Goal: Transaction & Acquisition: Purchase product/service

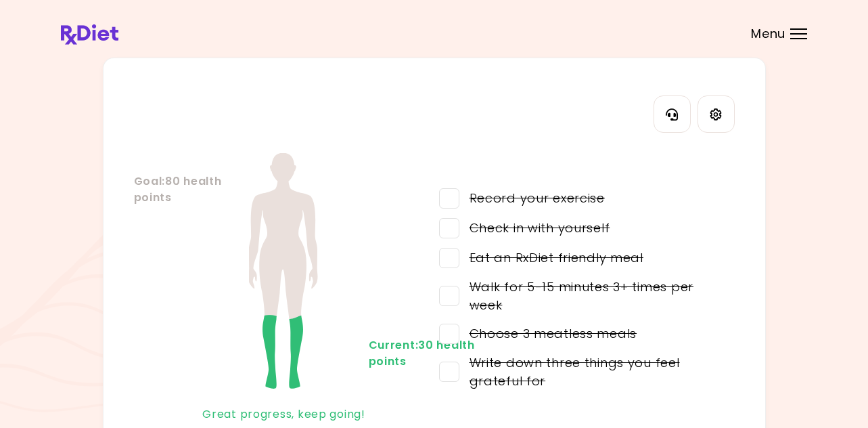
click at [763, 37] on span "Menu" at bounding box center [768, 34] width 34 height 12
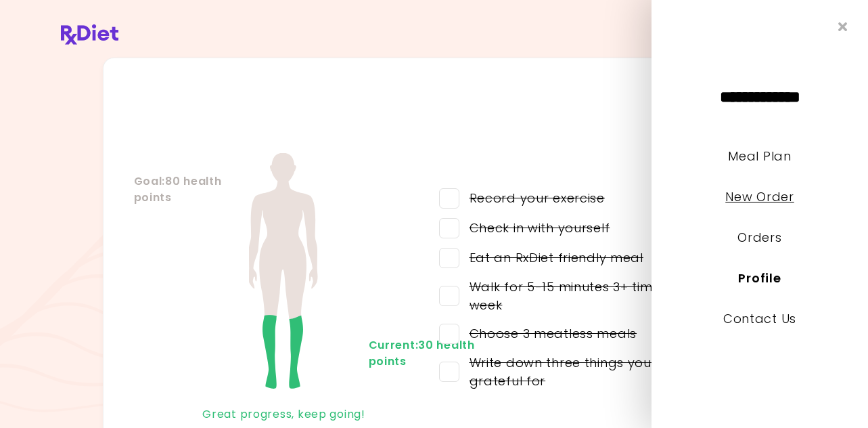
click at [765, 200] on link "New Order" at bounding box center [759, 196] width 68 height 17
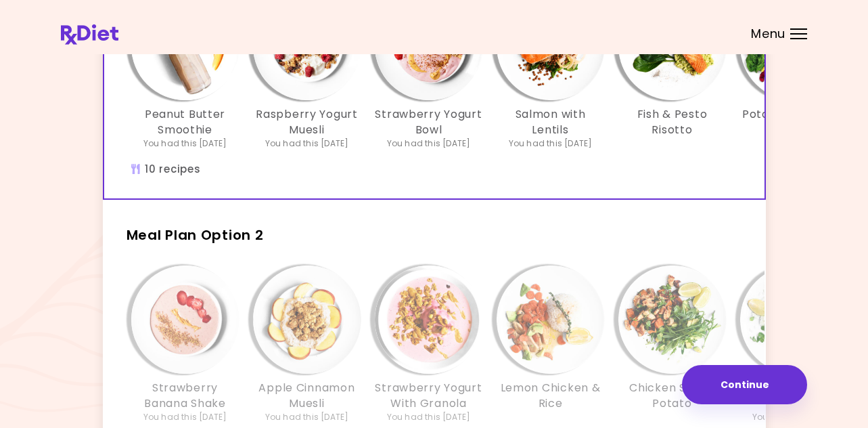
scroll to position [203, 0]
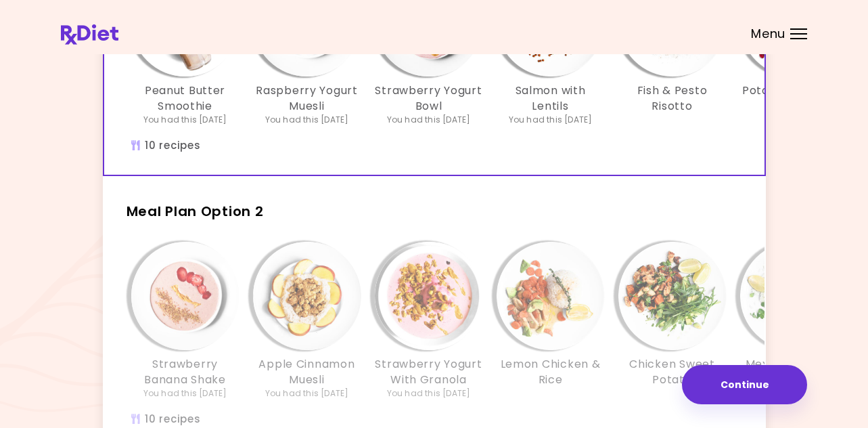
click at [173, 313] on img "Info - Strawberry Banana Shake - Meal Plan Option 2" at bounding box center [185, 295] width 108 height 108
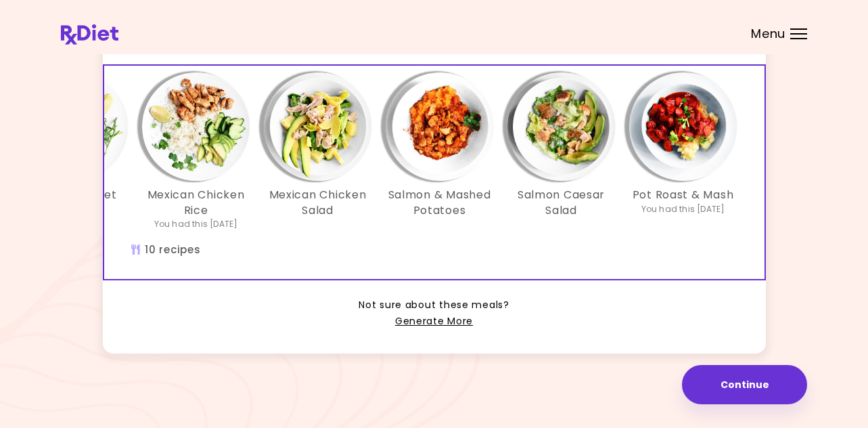
scroll to position [392, 0]
click at [419, 323] on link "Generate More" at bounding box center [434, 321] width 78 height 16
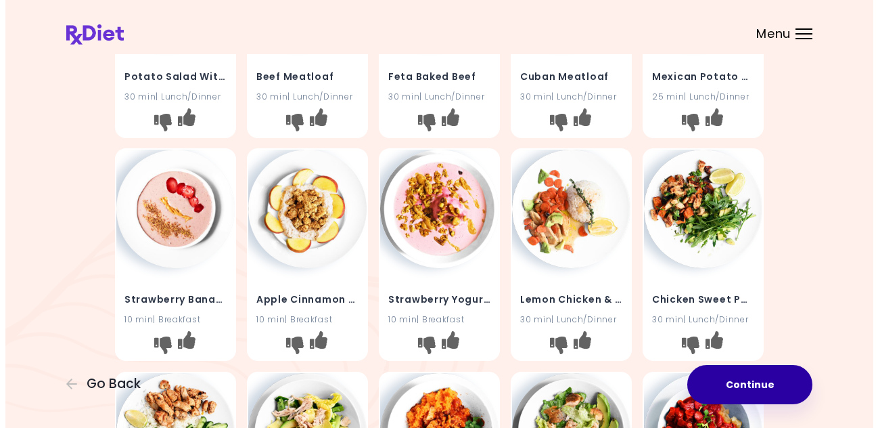
scroll to position [406, 0]
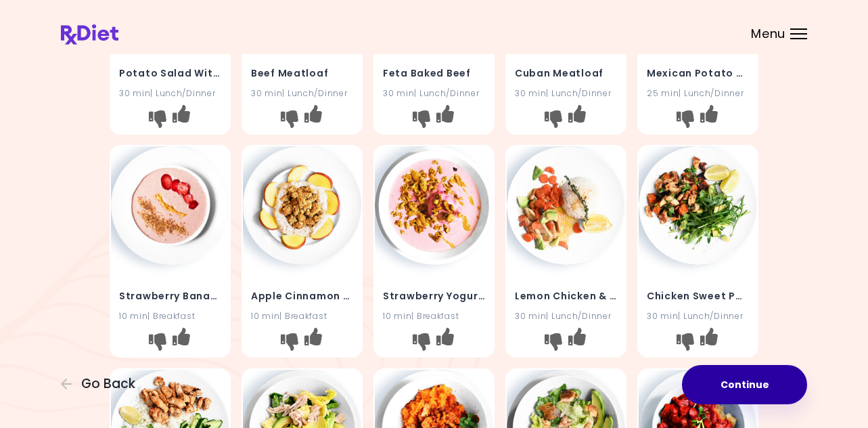
click at [753, 380] on button "Continue" at bounding box center [744, 384] width 125 height 39
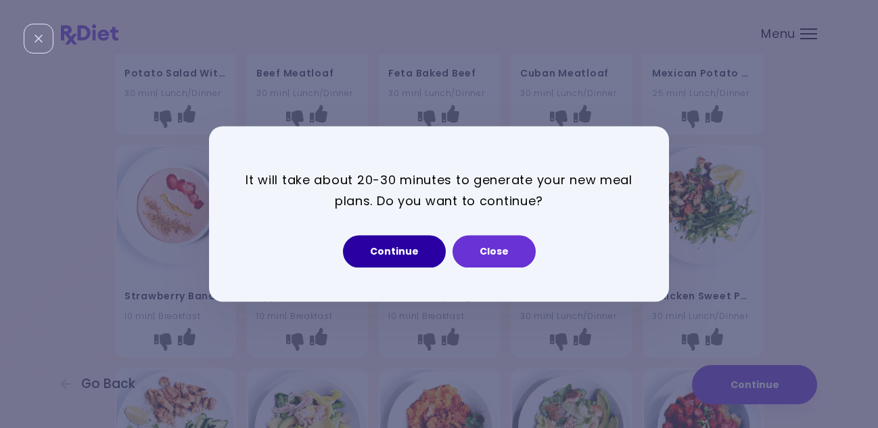
click at [392, 256] on button "Continue" at bounding box center [394, 251] width 103 height 32
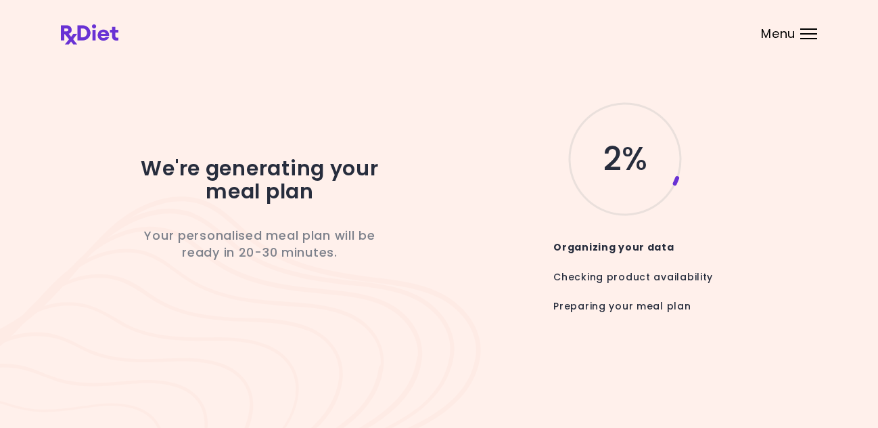
click at [858, 78] on div "We're generating your meal plan Your personalised meal plan will be ready in 20…" at bounding box center [439, 214] width 878 height 428
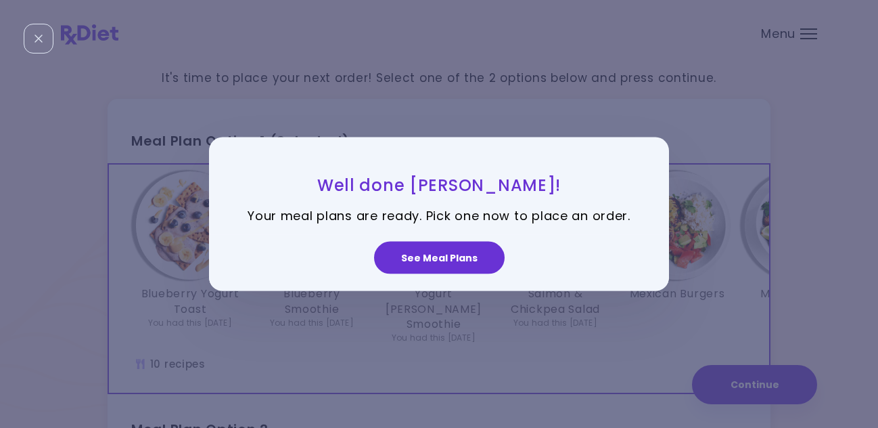
drag, startPoint x: 471, startPoint y: 250, endPoint x: 464, endPoint y: 234, distance: 17.9
click at [465, 237] on div "See Meal Plans" at bounding box center [439, 262] width 460 height 56
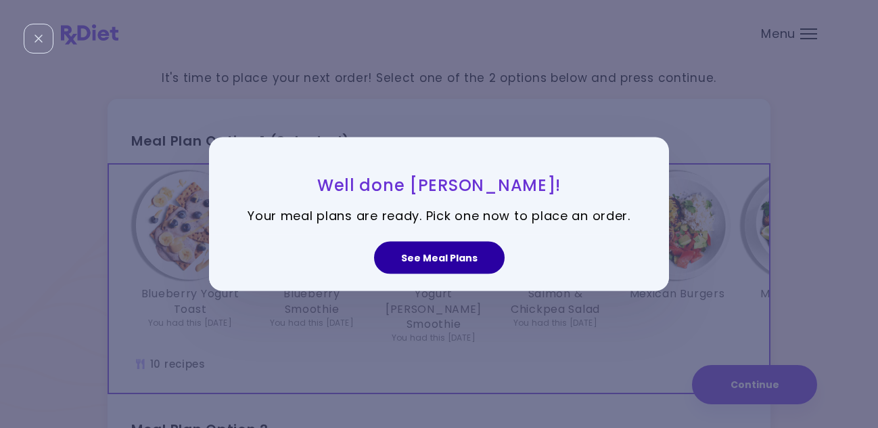
click at [442, 262] on button "See Meal Plans" at bounding box center [439, 257] width 131 height 32
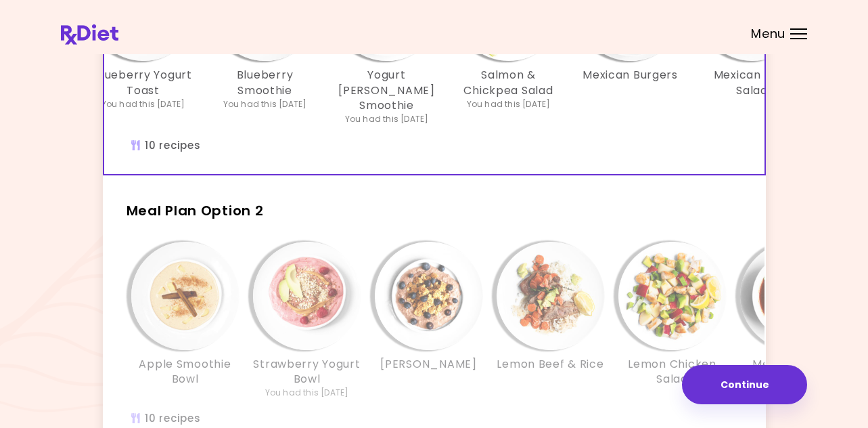
scroll to position [271, 0]
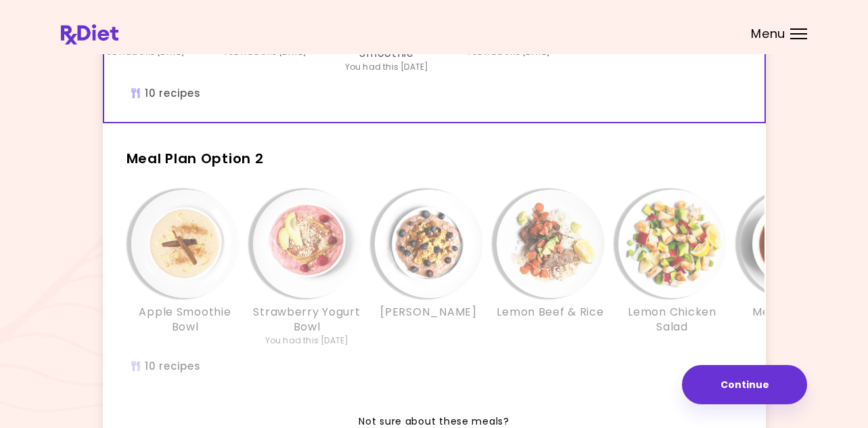
click at [534, 257] on img "Info - Lemon Beef & Rice - Meal Plan Option 2" at bounding box center [551, 243] width 108 height 108
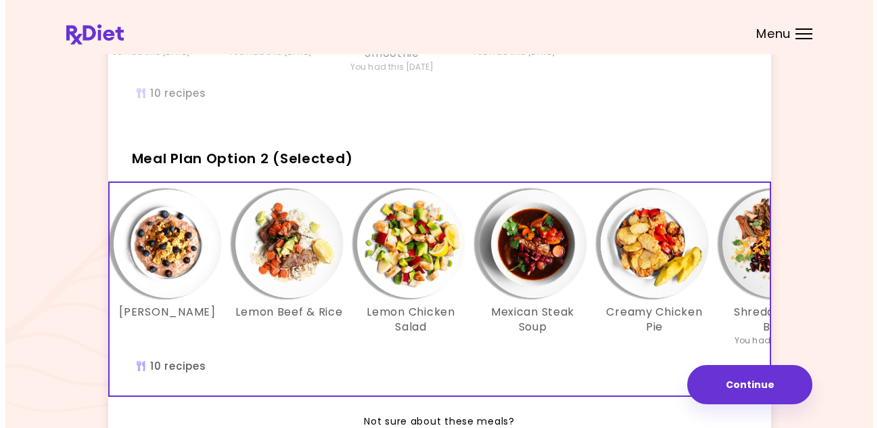
scroll to position [0, 271]
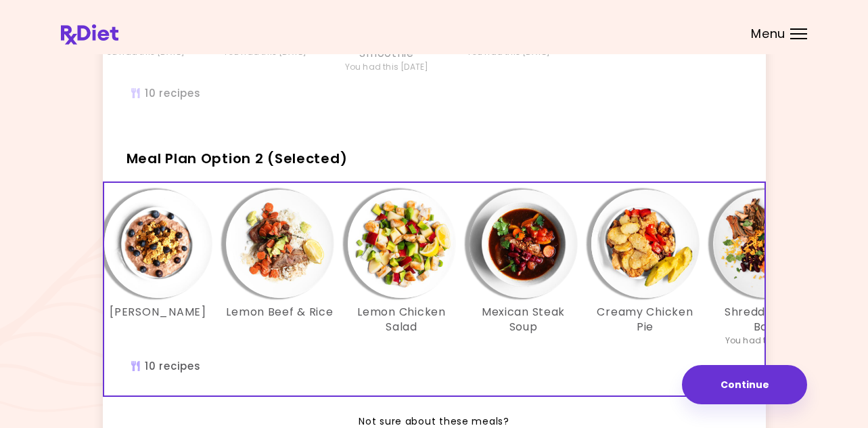
click at [530, 244] on img "Info - Mexican Steak Soup - Meal Plan Option 2 (Selected)" at bounding box center [523, 243] width 108 height 108
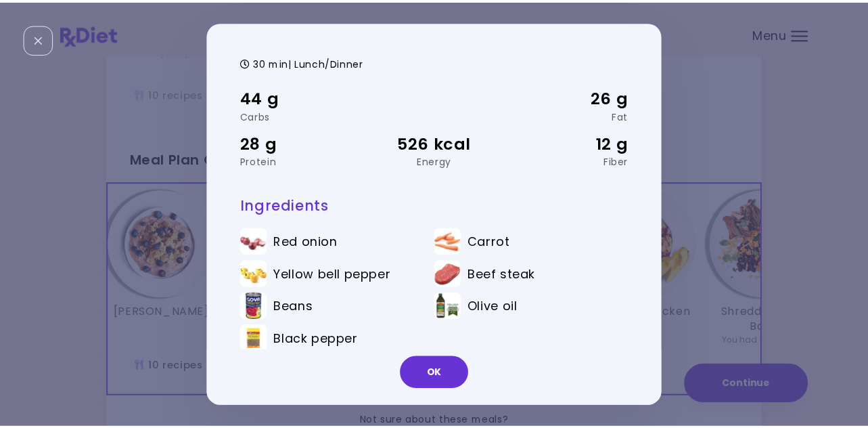
scroll to position [44, 0]
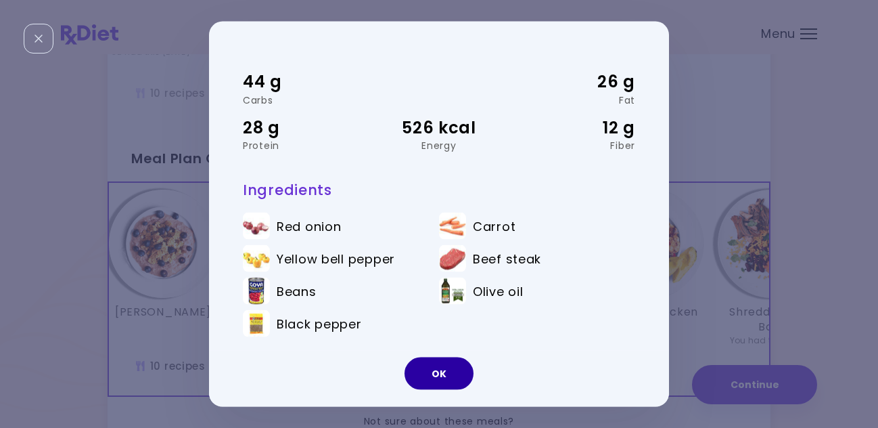
click at [443, 379] on button "OK" at bounding box center [439, 372] width 69 height 32
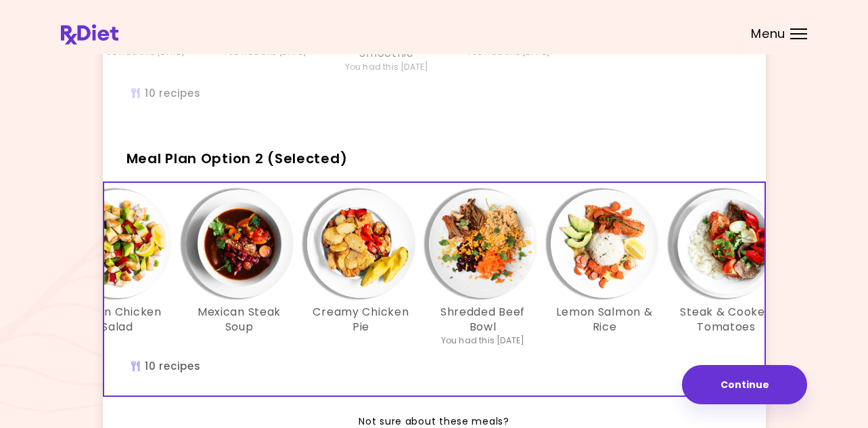
scroll to position [0, 598]
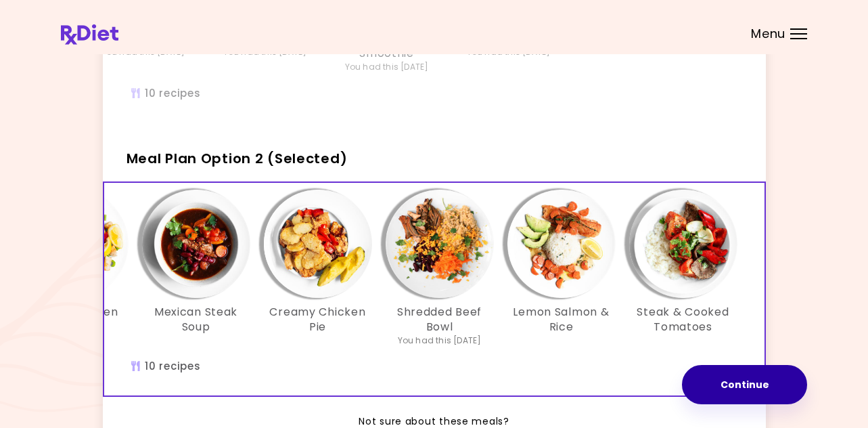
click at [737, 372] on button "Continue" at bounding box center [744, 384] width 125 height 39
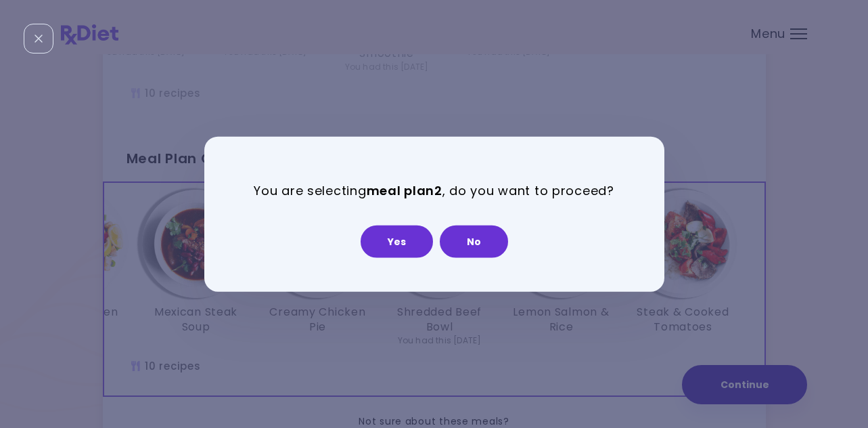
scroll to position [0, 0]
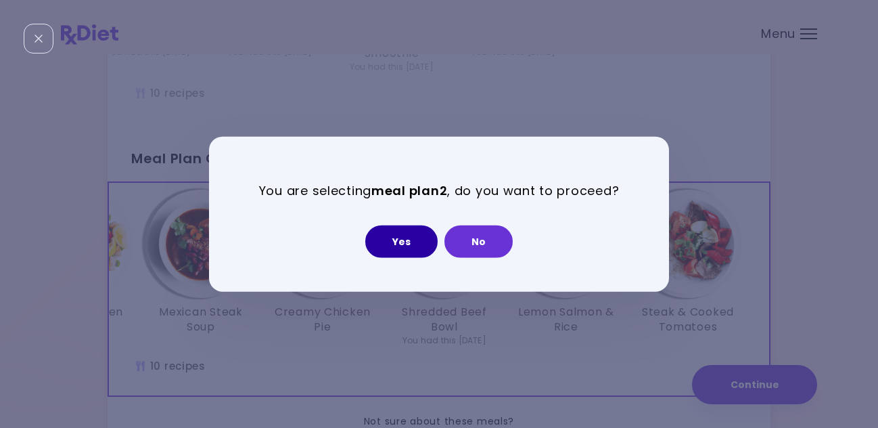
click at [410, 249] on button "Yes" at bounding box center [401, 241] width 72 height 32
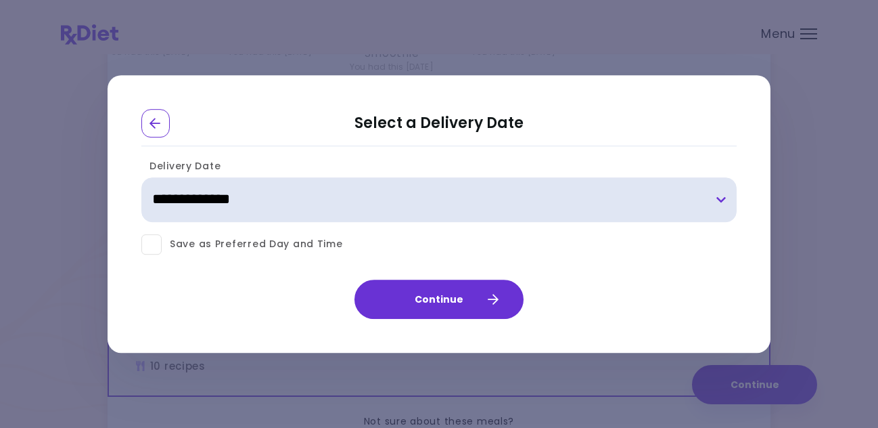
click at [382, 192] on select "**********" at bounding box center [438, 199] width 595 height 45
select select "**********"
click at [141, 177] on select "**********" at bounding box center [438, 199] width 595 height 45
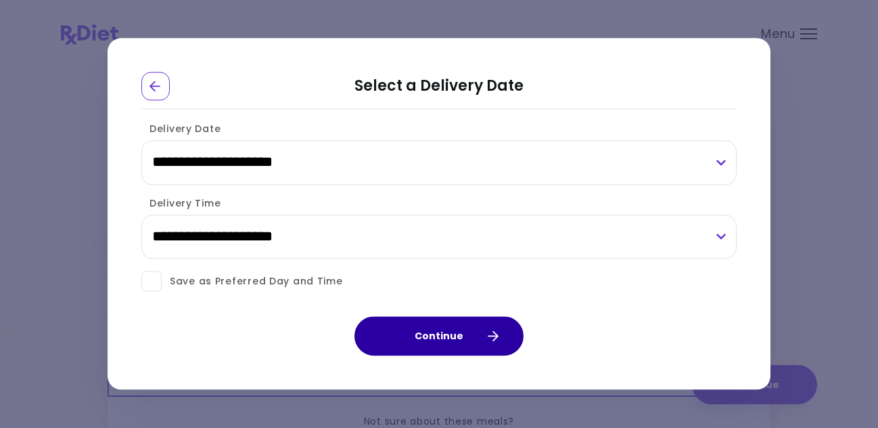
click at [444, 333] on button "Continue" at bounding box center [438, 336] width 169 height 39
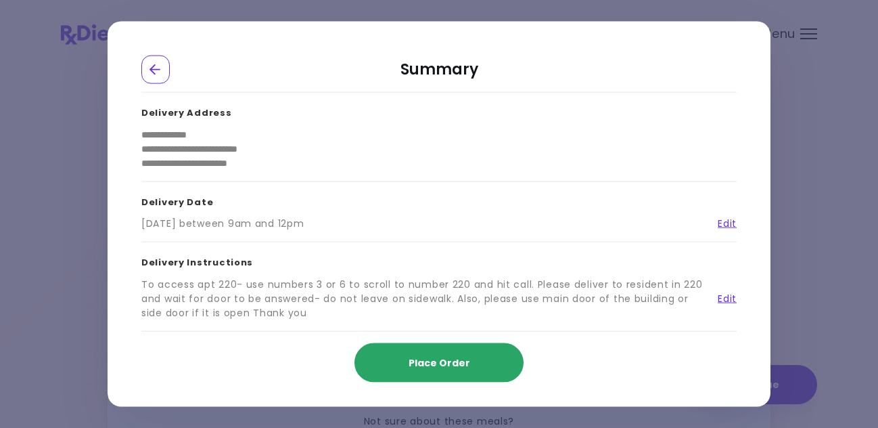
click at [438, 355] on span "Place Order" at bounding box center [440, 362] width 62 height 14
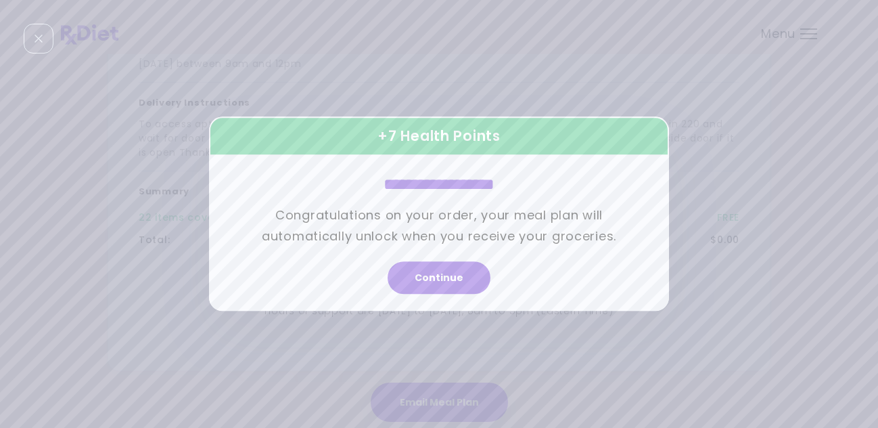
click at [438, 273] on button "Continue" at bounding box center [439, 278] width 103 height 32
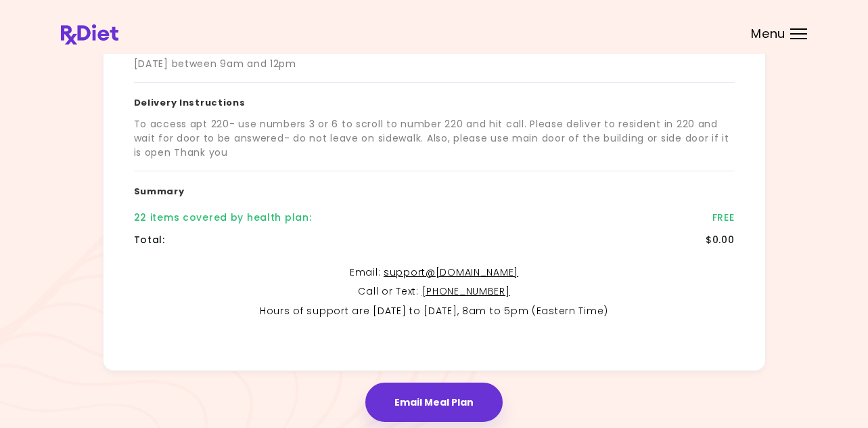
click at [439, 400] on button "Email Meal Plan" at bounding box center [433, 401] width 137 height 39
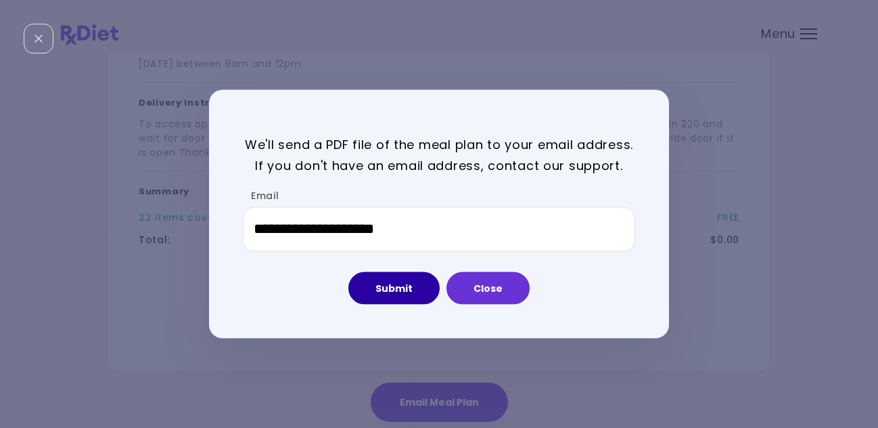
click at [403, 294] on button "Submit" at bounding box center [393, 287] width 91 height 32
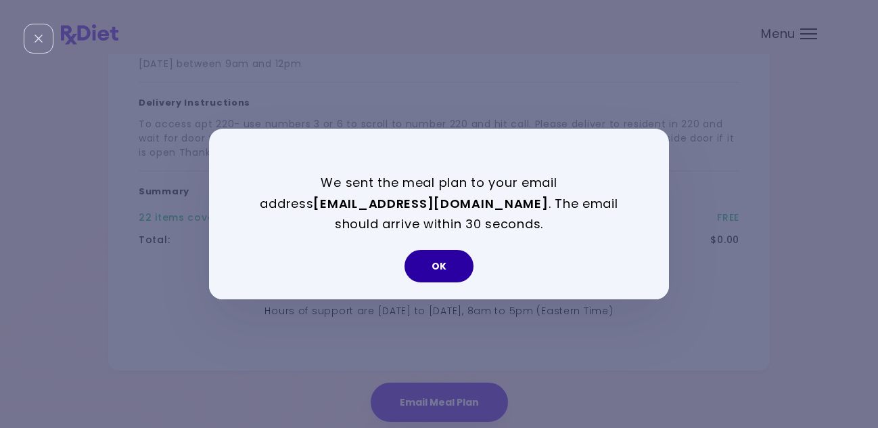
click at [446, 271] on button "OK" at bounding box center [439, 266] width 69 height 32
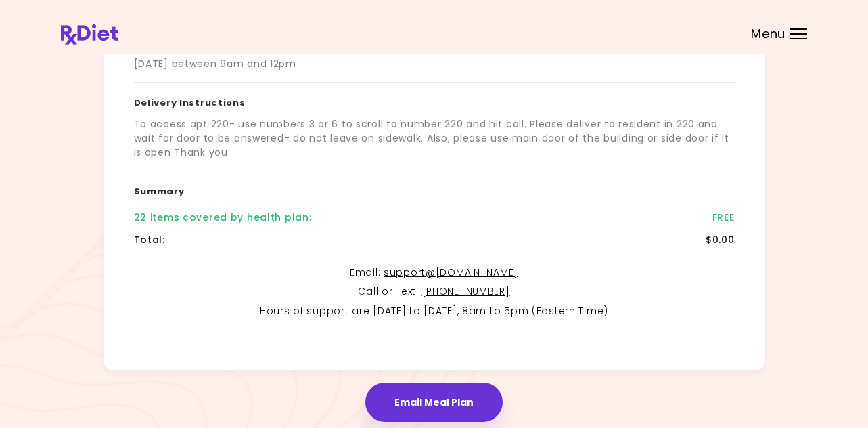
scroll to position [68, 0]
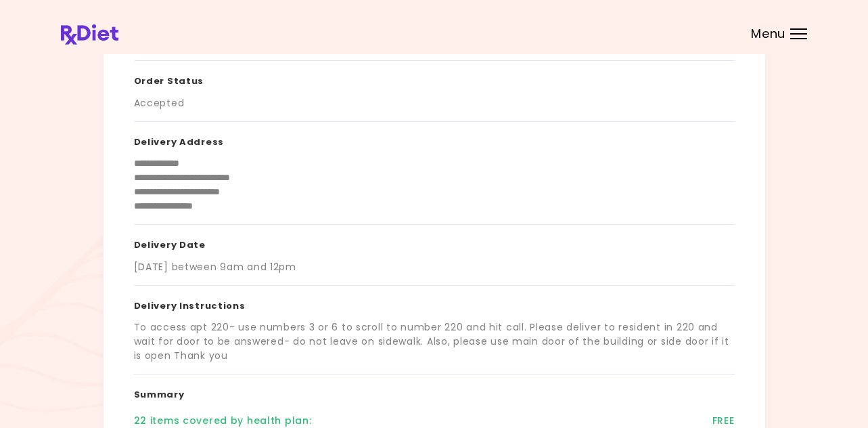
click at [775, 37] on span "Menu" at bounding box center [768, 34] width 34 height 12
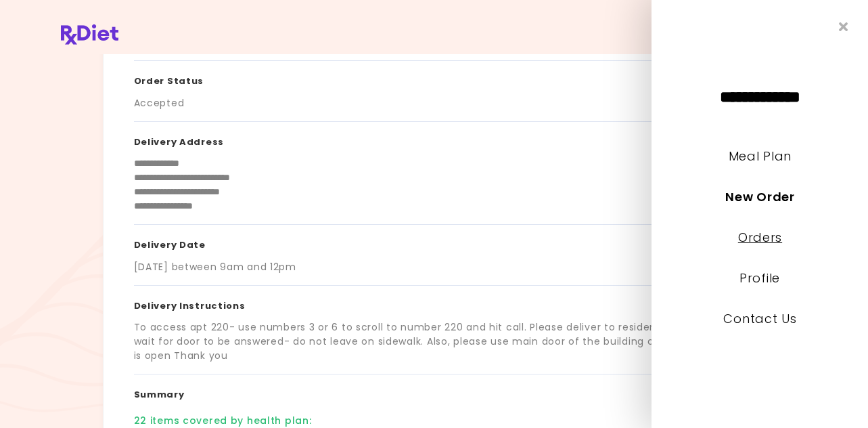
click at [771, 235] on link "Orders" at bounding box center [759, 237] width 44 height 17
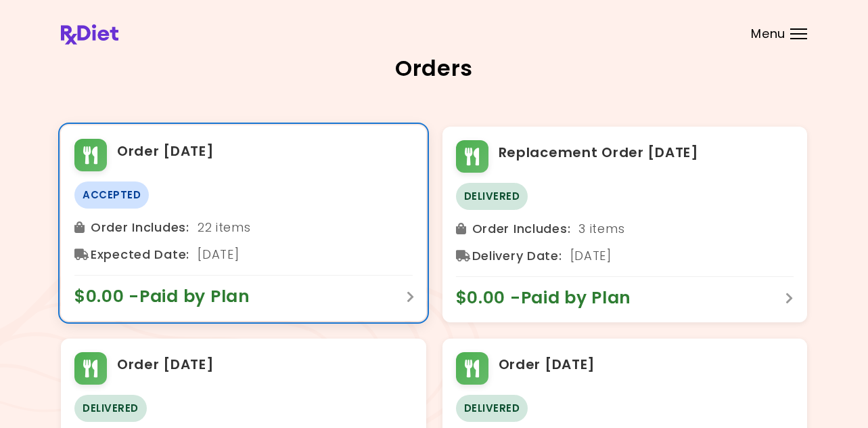
click at [225, 295] on span "$0.00 - Paid by Plan" at bounding box center [168, 296] width 189 height 22
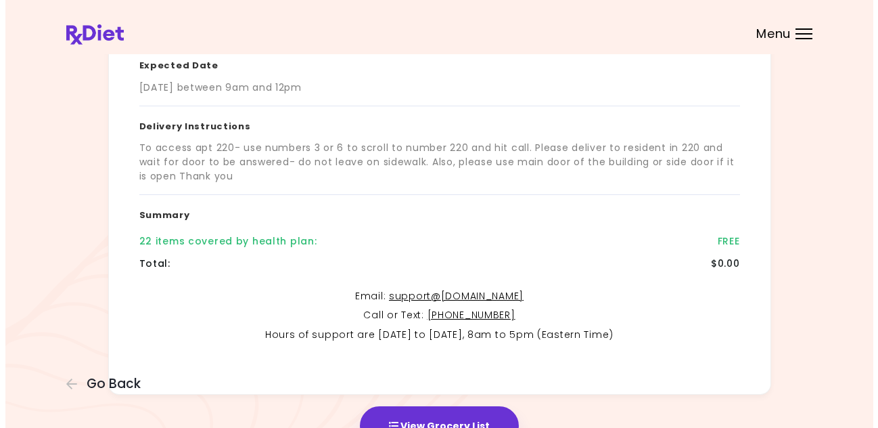
scroll to position [322, 0]
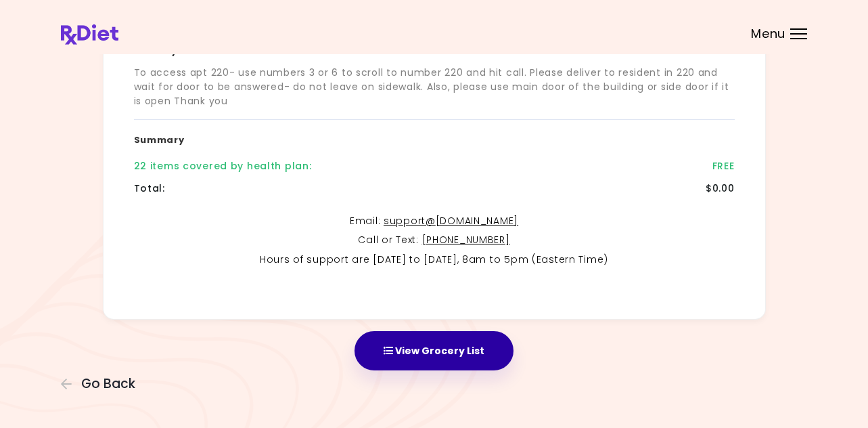
click at [437, 355] on button "View Grocery List" at bounding box center [433, 350] width 159 height 39
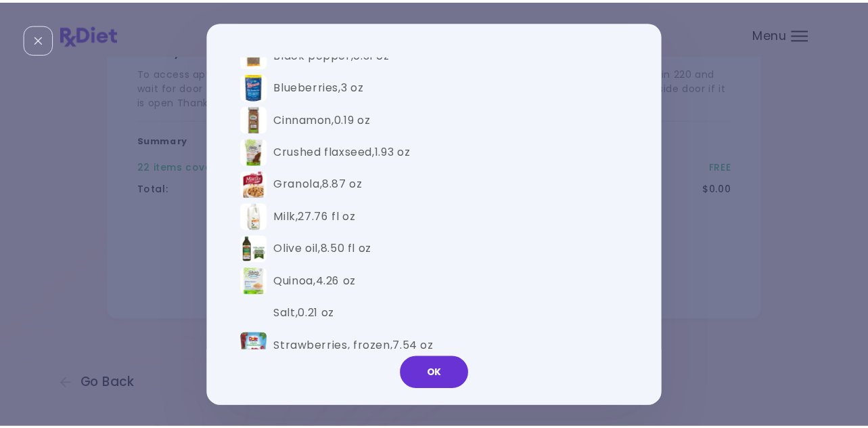
scroll to position [1218, 0]
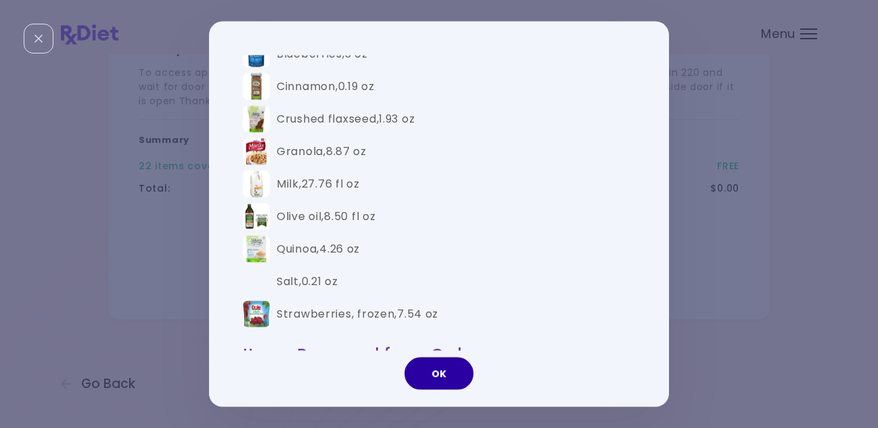
click at [434, 377] on button "OK" at bounding box center [439, 372] width 69 height 32
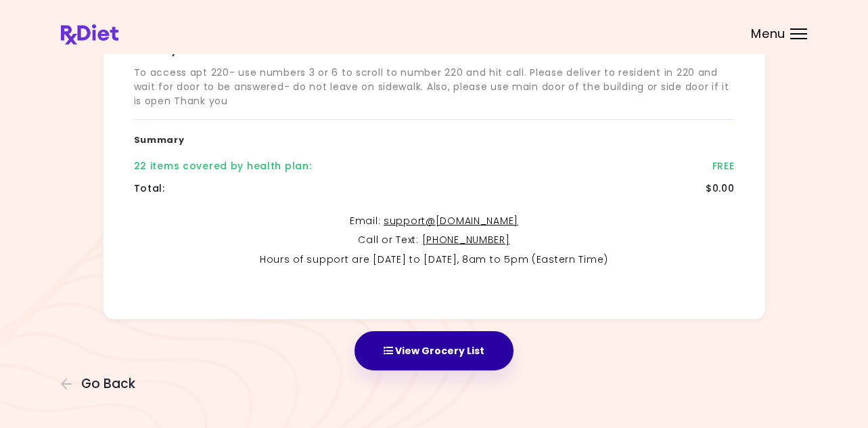
click at [463, 354] on button "View Grocery List" at bounding box center [433, 350] width 159 height 39
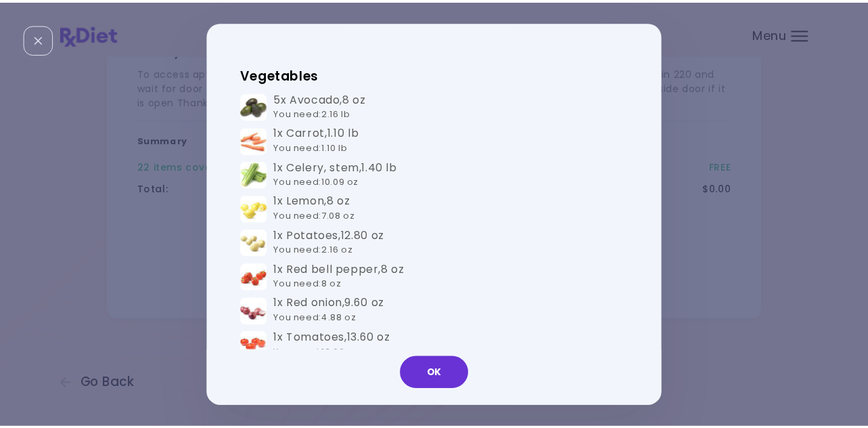
scroll to position [812, 0]
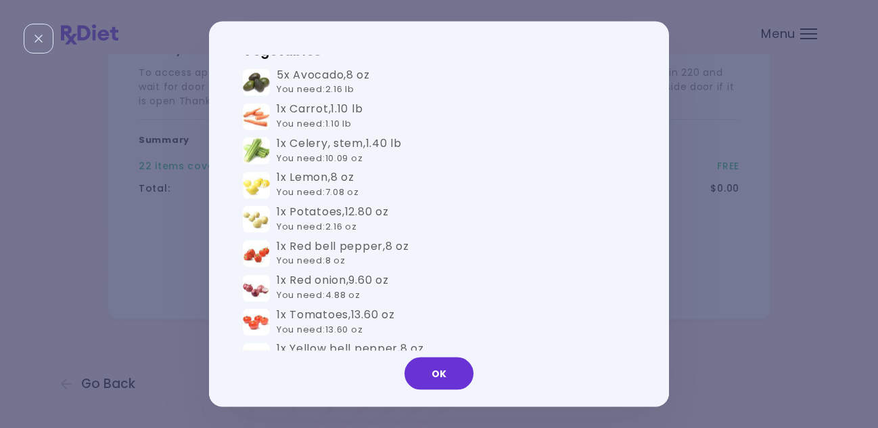
click at [863, 70] on div "Groceries Please check the groceries you received to confirm they include the f…" at bounding box center [439, 214] width 878 height 428
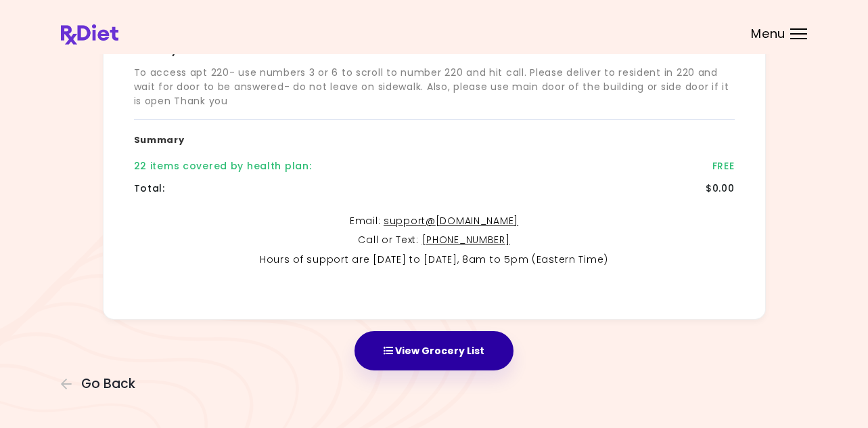
click at [404, 359] on button "View Grocery List" at bounding box center [433, 350] width 159 height 39
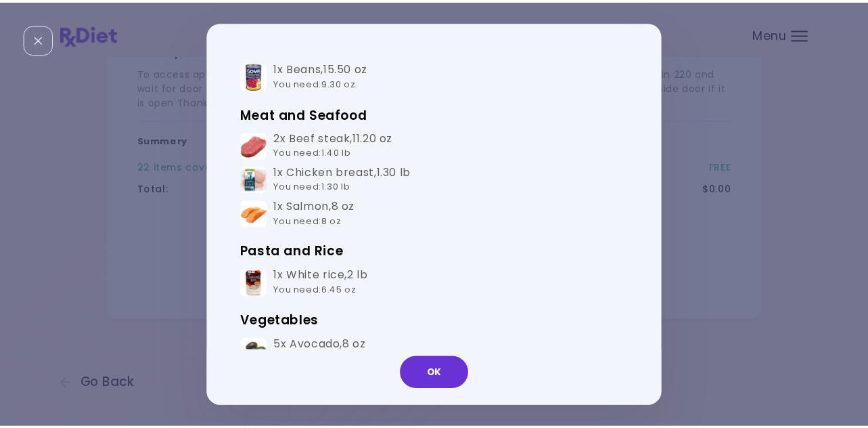
scroll to position [609, 0]
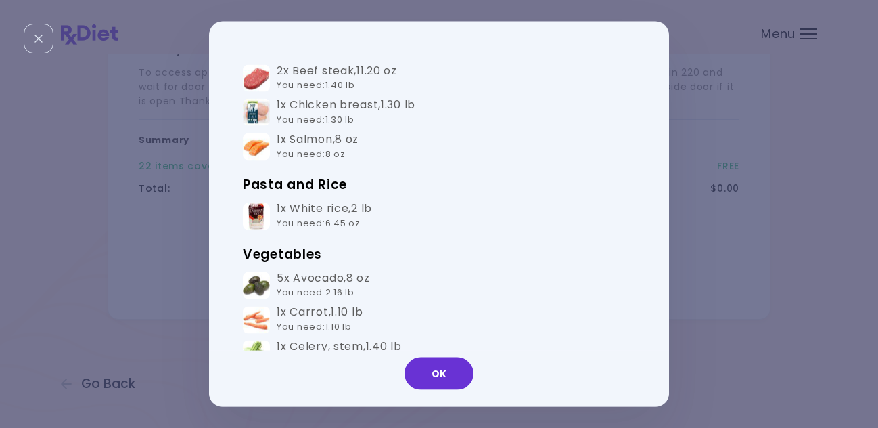
click at [444, 366] on button "OK" at bounding box center [439, 372] width 69 height 32
